Goal: Information Seeking & Learning: Check status

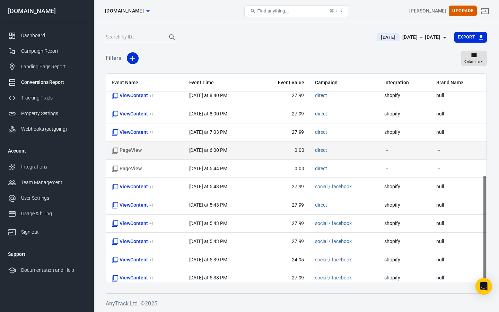
scroll to position [197, 0]
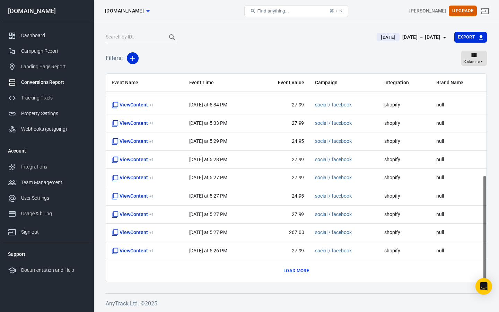
click at [299, 274] on button "Load more" at bounding box center [296, 271] width 29 height 11
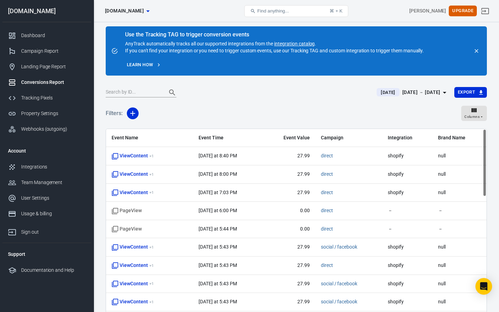
scroll to position [0, 0]
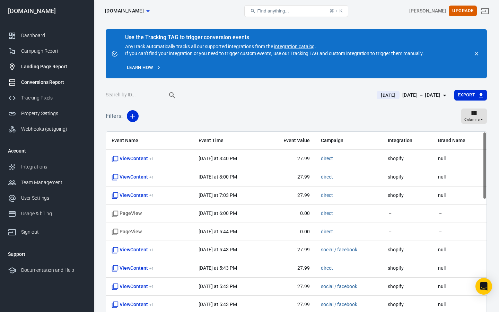
click at [33, 67] on div "Landing Page Report" at bounding box center [53, 66] width 64 height 7
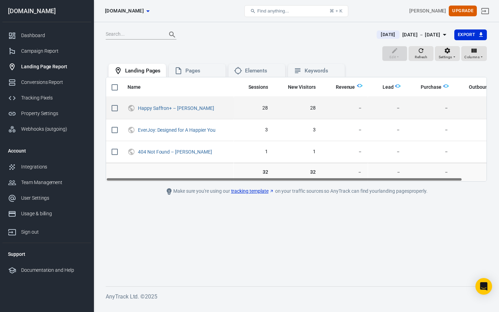
scroll to position [0, 26]
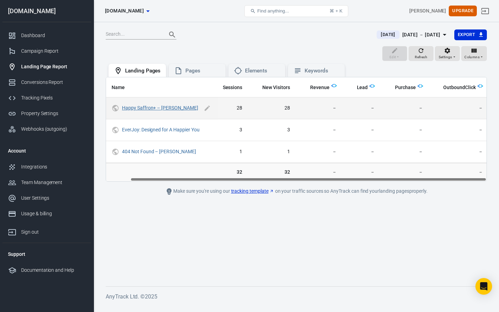
click at [139, 107] on link "Happy Saffron+ – [PERSON_NAME]" at bounding box center [160, 108] width 76 height 6
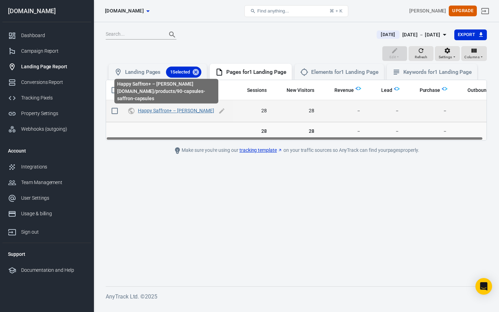
click at [151, 112] on link "Happy Saffron+ – [PERSON_NAME]" at bounding box center [176, 111] width 76 height 6
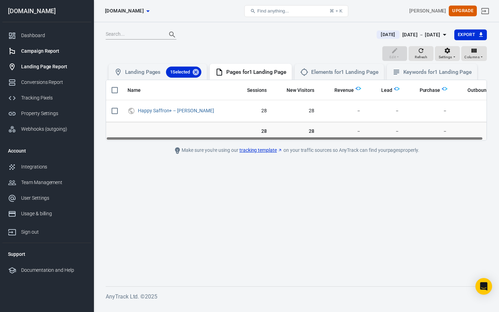
click at [41, 50] on div "Campaign Report" at bounding box center [53, 50] width 64 height 7
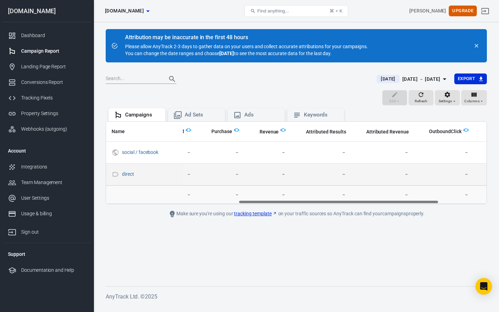
scroll to position [0, 256]
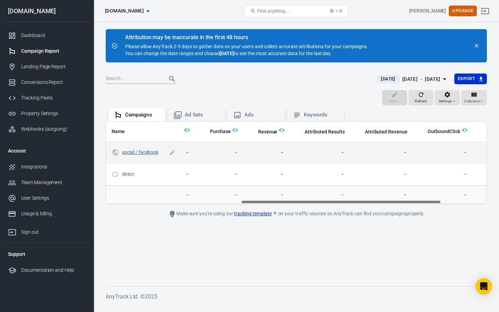
click at [148, 151] on link "social / facebook" at bounding box center [140, 152] width 36 height 6
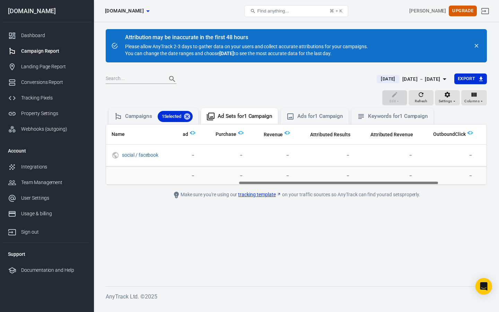
scroll to position [0, 251]
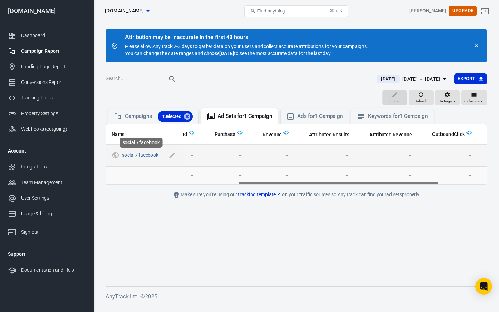
click at [156, 151] on div "social / facebook" at bounding box center [141, 145] width 44 height 16
click at [155, 155] on link "social / facebook" at bounding box center [140, 155] width 36 height 6
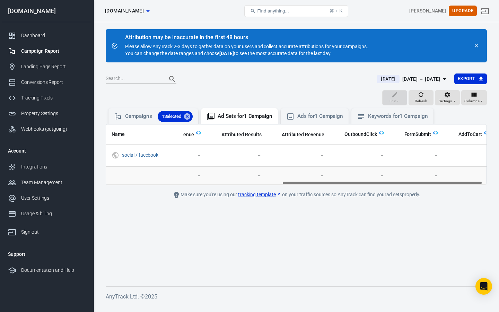
scroll to position [0, 341]
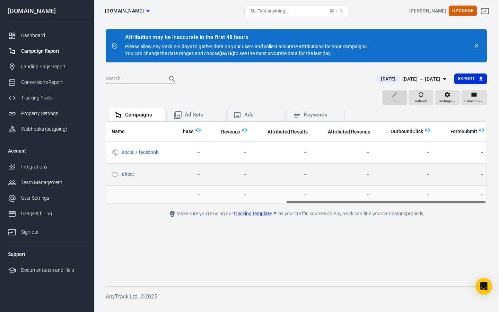
scroll to position [0, 341]
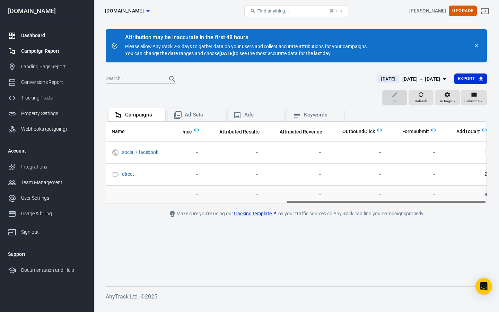
click at [36, 37] on div "Dashboard" at bounding box center [53, 35] width 64 height 7
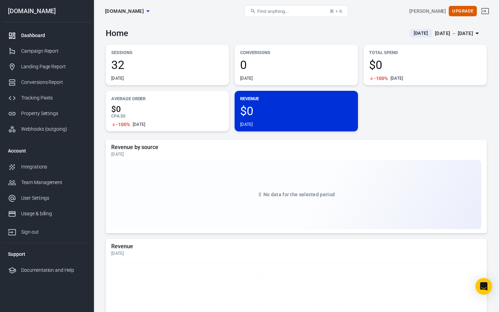
click at [175, 105] on span "$0" at bounding box center [167, 109] width 112 height 8
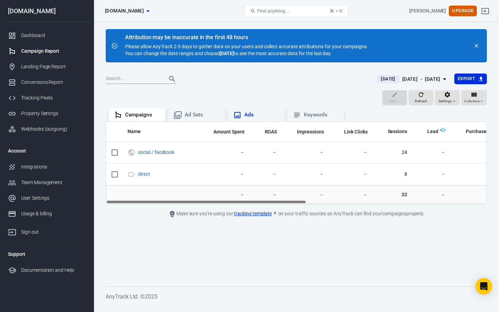
click at [260, 115] on div "Ads" at bounding box center [261, 114] width 35 height 7
click at [206, 111] on div "Ad Sets" at bounding box center [202, 114] width 35 height 7
click at [265, 112] on div "Ads" at bounding box center [261, 114] width 35 height 7
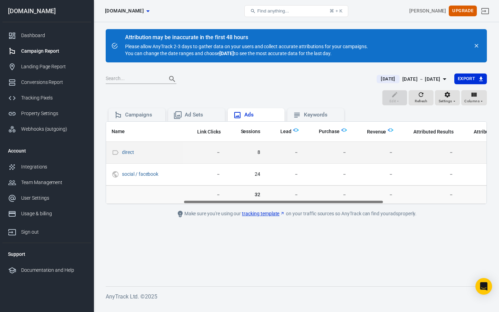
scroll to position [0, 148]
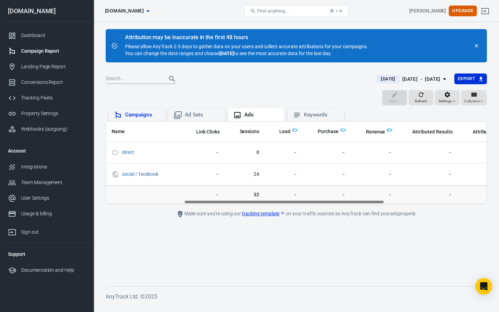
click at [120, 114] on icon at bounding box center [118, 115] width 6 height 7
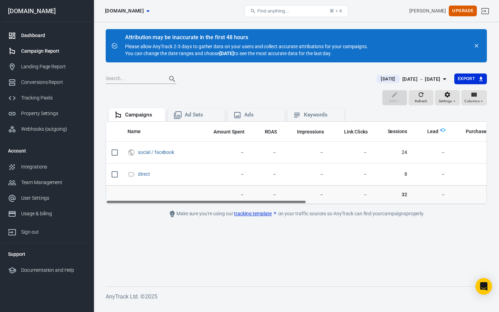
click at [42, 37] on div "Dashboard" at bounding box center [53, 35] width 64 height 7
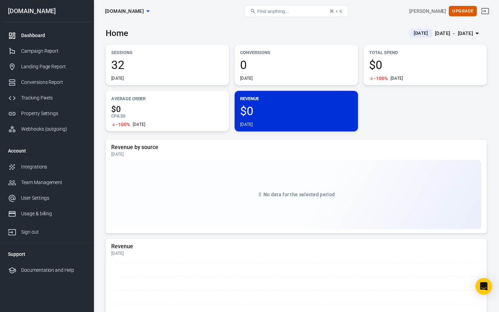
click at [144, 81] on div "Sessions 32 [DATE]" at bounding box center [167, 65] width 123 height 41
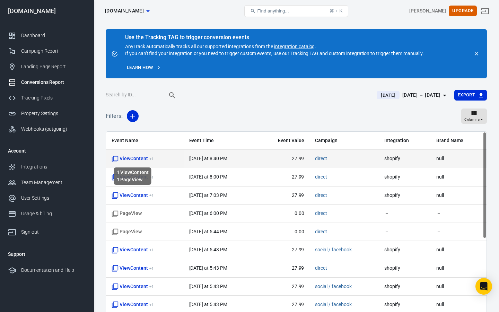
click at [125, 158] on span "ViewContent + 1" at bounding box center [133, 158] width 42 height 7
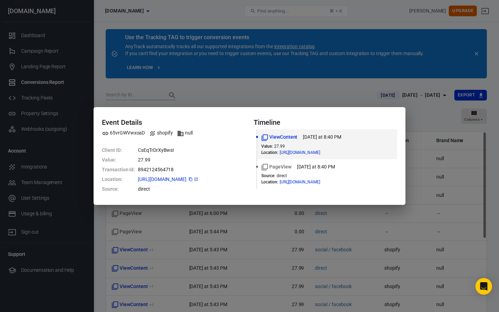
click at [167, 180] on span "[URL][DOMAIN_NAME]" at bounding box center [168, 179] width 61 height 5
click at [198, 179] on icon at bounding box center [196, 178] width 3 height 3
click at [282, 99] on div "Event Details 65vrGWVwxoaD shopify null Client ID : CsEqTrDrXyBwsI Value : 27.9…" at bounding box center [249, 156] width 499 height 312
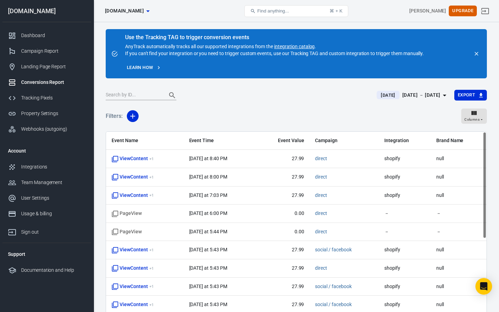
scroll to position [28, 0]
